Goal: Check status

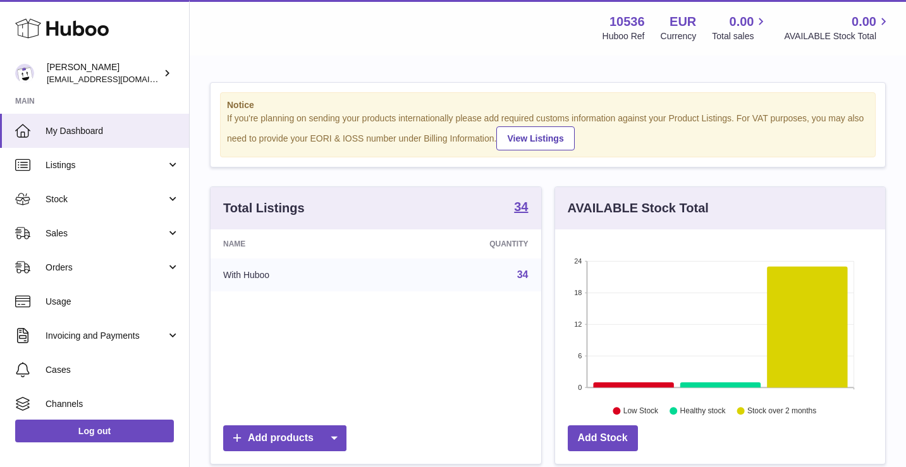
scroll to position [197, 330]
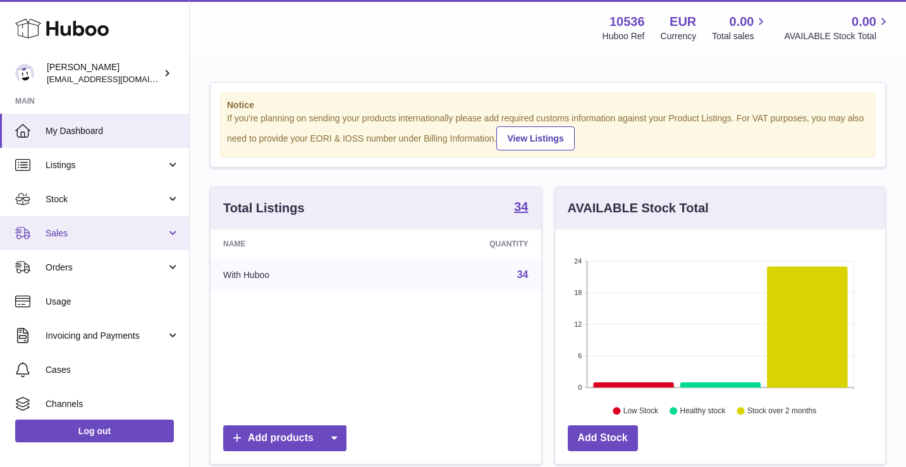
click at [115, 237] on span "Sales" at bounding box center [106, 234] width 121 height 12
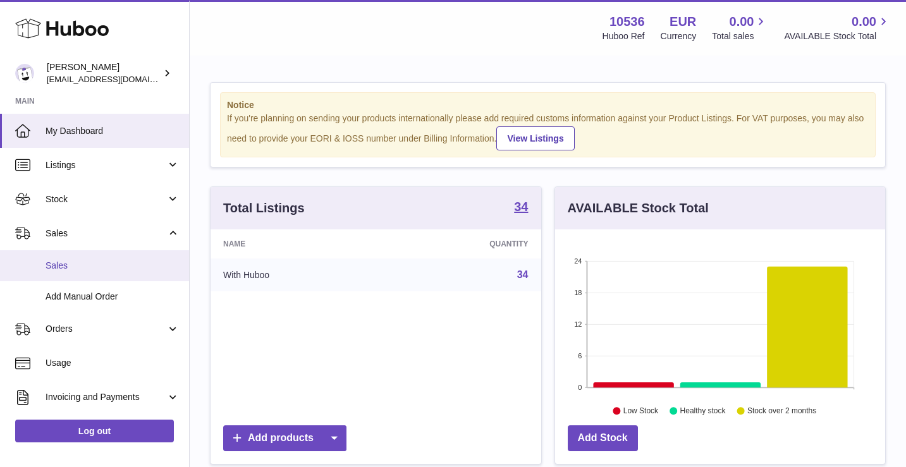
click at [109, 271] on link "Sales" at bounding box center [94, 265] width 189 height 31
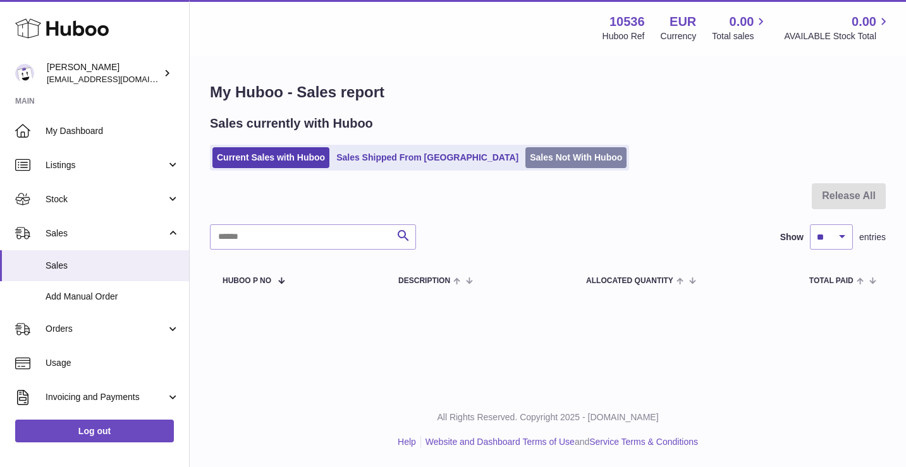
click at [525, 150] on link "Sales Not With Huboo" at bounding box center [575, 157] width 101 height 21
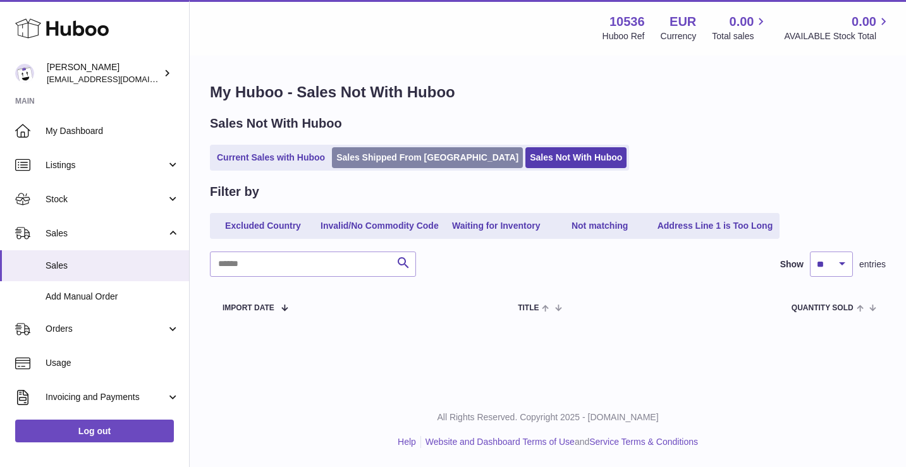
click at [413, 157] on link "Sales Shipped From [GEOGRAPHIC_DATA]" at bounding box center [427, 157] width 191 height 21
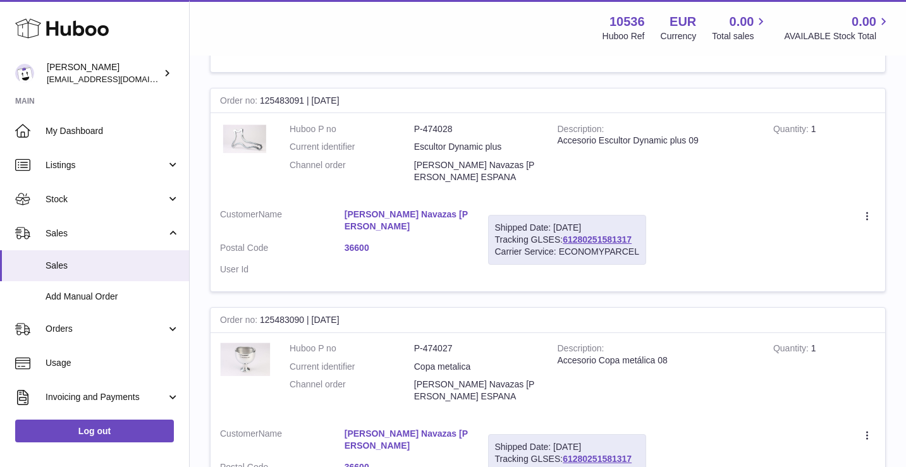
scroll to position [1557, 0]
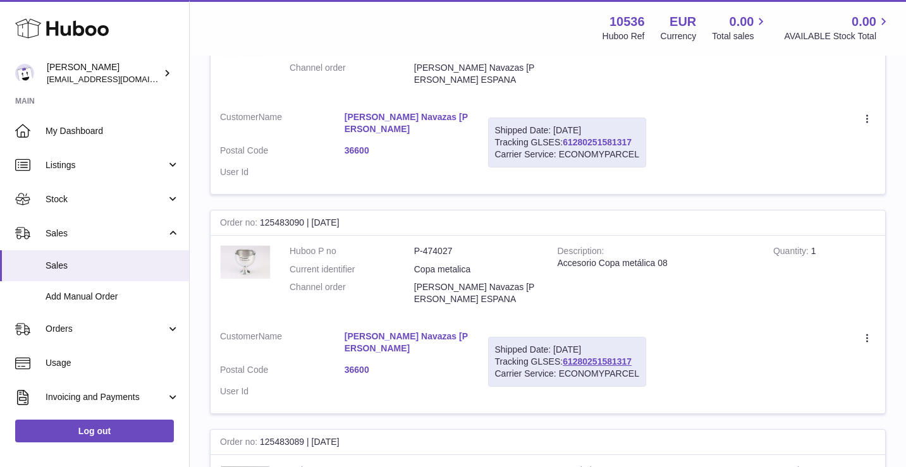
click at [619, 137] on link "61280251581317" at bounding box center [597, 142] width 69 height 10
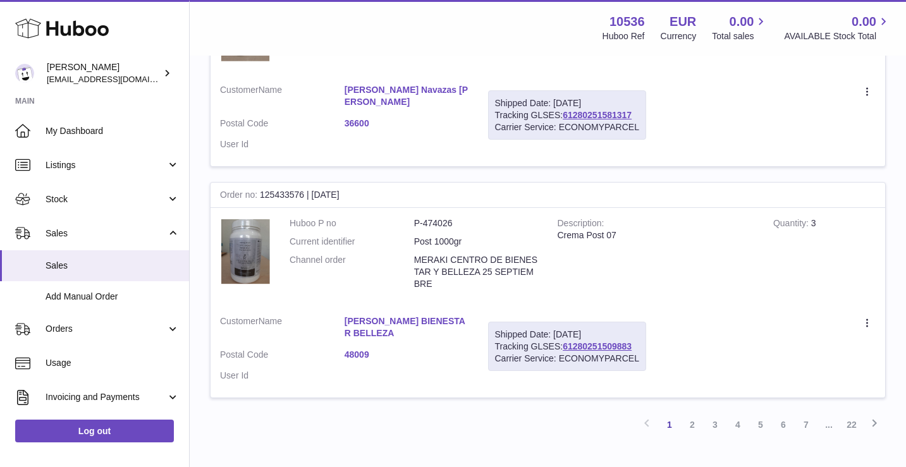
scroll to position [2025, 0]
click at [604, 343] on link "61280251509883" at bounding box center [597, 348] width 69 height 10
click at [458, 317] on link "MERAKI C. BIENESTAR BELLEZA" at bounding box center [406, 329] width 125 height 24
click at [639, 181] on div at bounding box center [453, 233] width 906 height 467
click at [695, 415] on link "2" at bounding box center [692, 426] width 23 height 23
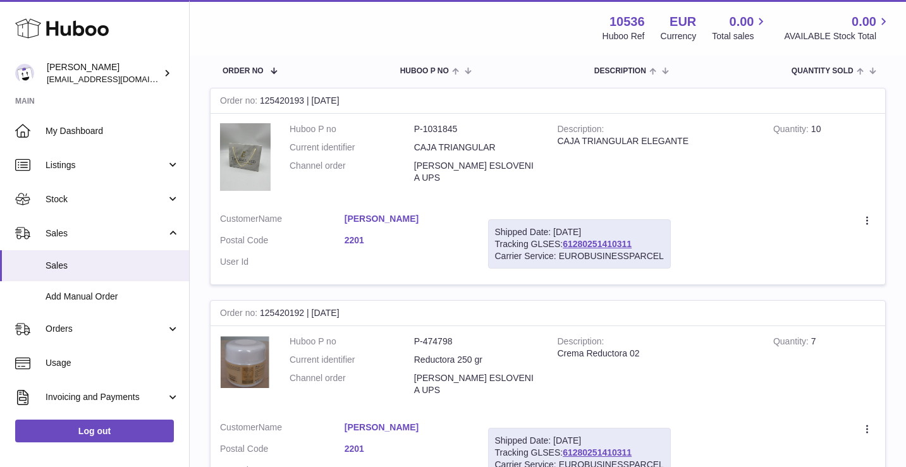
scroll to position [357, 0]
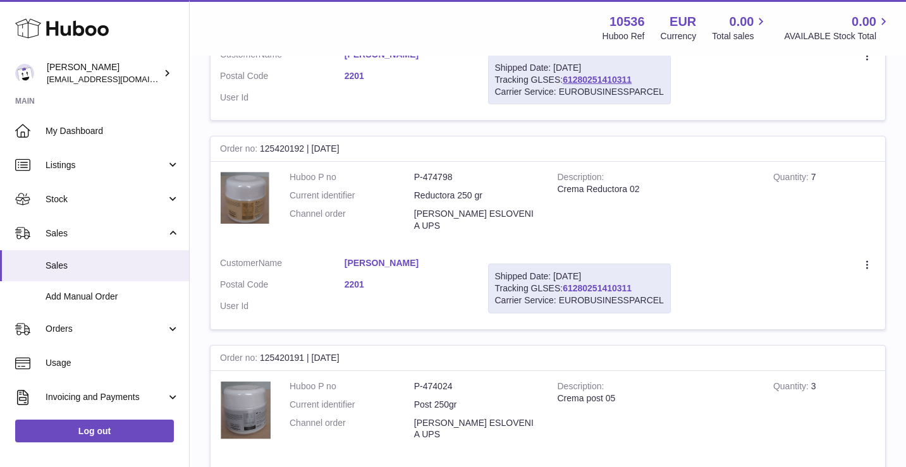
click at [614, 283] on link "61280251410311" at bounding box center [597, 288] width 69 height 10
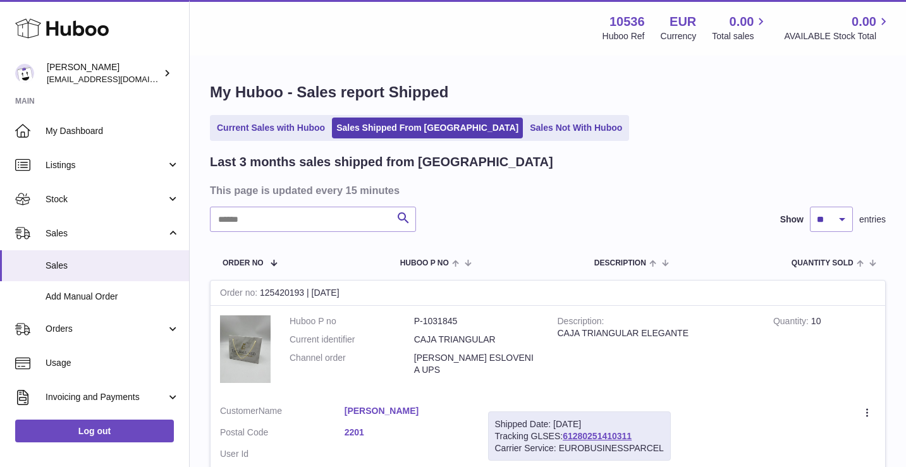
scroll to position [0, 0]
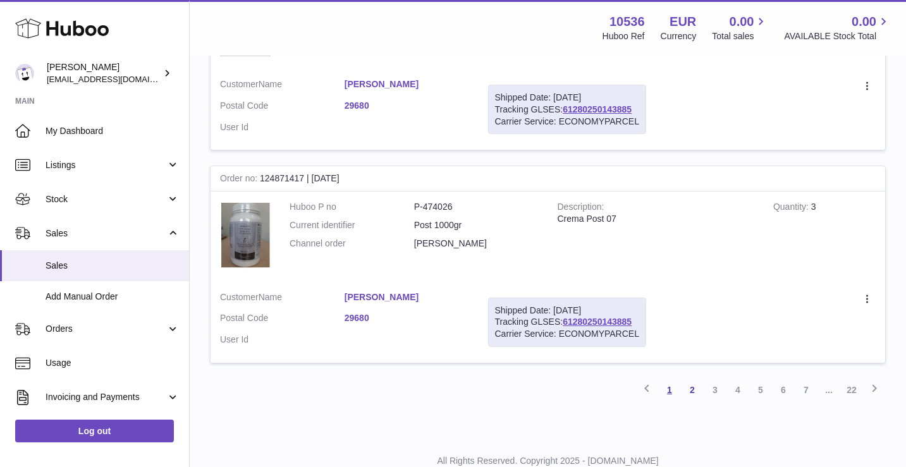
click at [664, 379] on link "1" at bounding box center [669, 390] width 23 height 23
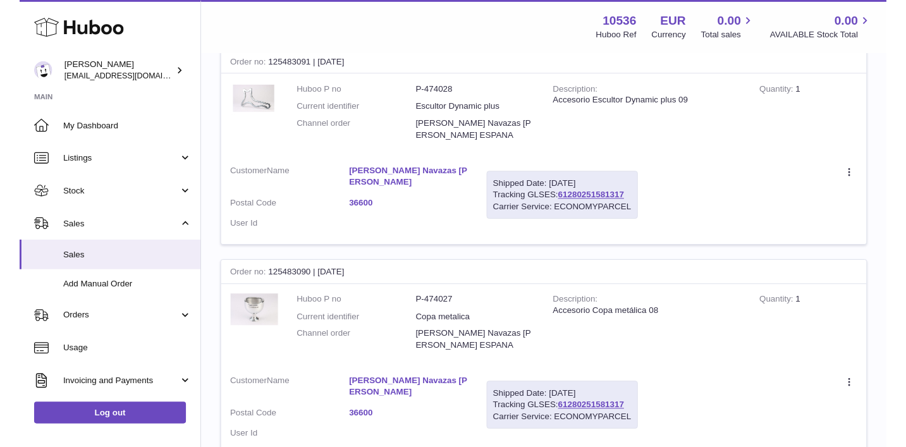
scroll to position [1644, 0]
